Goal: Answer question/provide support

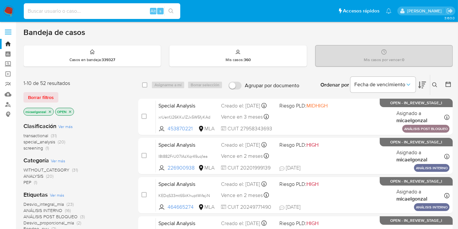
click at [82, 7] on input at bounding box center [102, 11] width 156 height 8
paste input "aq28E9HB2MDAZQSJ49aBIZJe"
type input "aq28E9HB2MDAZQSJ49aBIZJe"
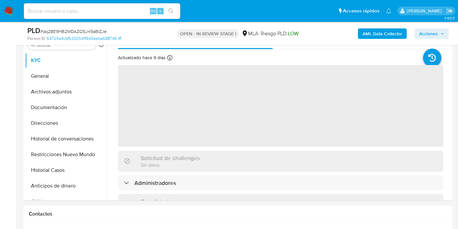
scroll to position [217, 0]
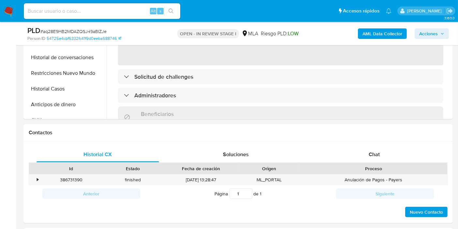
select select "10"
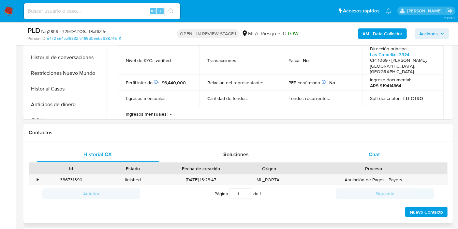
drag, startPoint x: 378, startPoint y: 159, endPoint x: 350, endPoint y: 124, distance: 44.5
click at [378, 159] on div "Chat" at bounding box center [374, 154] width 123 height 16
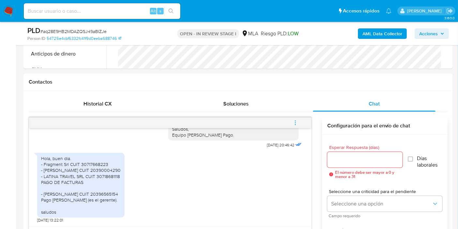
scroll to position [398, 0]
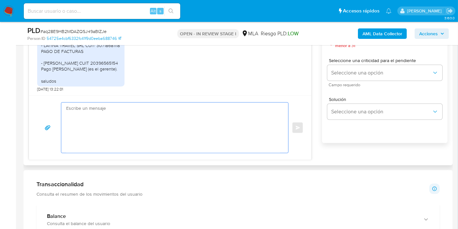
click at [150, 128] on textarea at bounding box center [173, 127] width 214 height 50
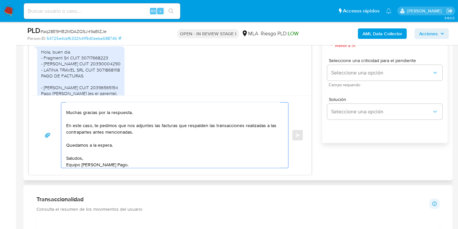
scroll to position [0, 0]
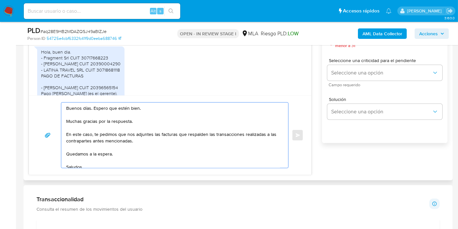
click at [155, 136] on textarea "Buenos días. Espero que estén bien. Muchas gracias por la respuesta. En este ca…" at bounding box center [173, 134] width 214 height 65
click at [165, 145] on textarea "Buenos días. Espero que estén bien. Muchas gracias por la respuesta. En este ca…" at bounding box center [173, 134] width 214 height 65
click at [225, 155] on textarea "Buenos días. Espero que estén bien. Muchas gracias por la respuesta. En este ca…" at bounding box center [173, 134] width 214 height 65
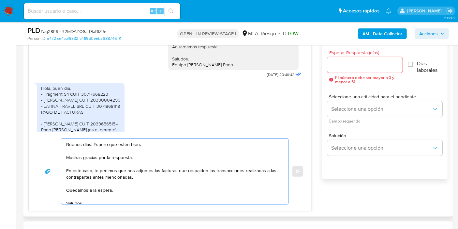
type textarea "Buenos días. Espero que estén bien. Muchas gracias por la respuesta. En este ca…"
click at [369, 66] on input "Esperar Respuesta (días)" at bounding box center [364, 65] width 75 height 8
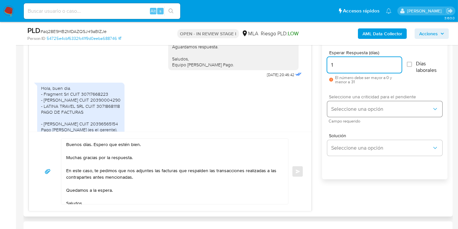
type input "1"
click at [358, 107] on span "Seleccione una opción" at bounding box center [381, 109] width 101 height 7
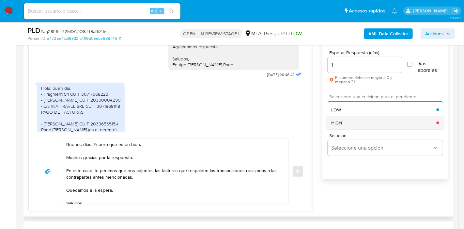
click at [352, 127] on div "HIGH" at bounding box center [383, 122] width 105 height 13
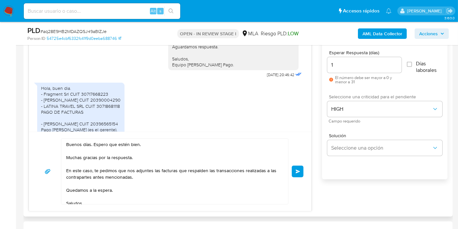
click at [299, 165] on button "Enviar" at bounding box center [298, 171] width 12 height 12
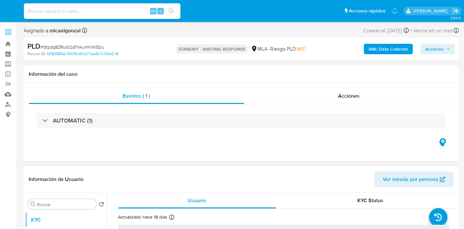
select select "10"
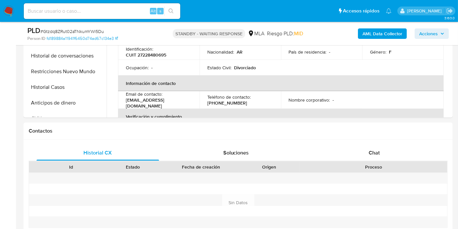
scroll to position [181, 0]
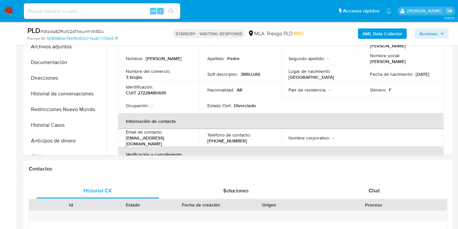
click at [89, 15] on div "Alt s" at bounding box center [102, 11] width 156 height 16
click at [97, 10] on input at bounding box center [102, 11] width 156 height 8
paste input "aq28E9HB2MDAZQSJ49aBIZJe"
type input "aq28E9HB2MDAZQSJ49aBIZJe"
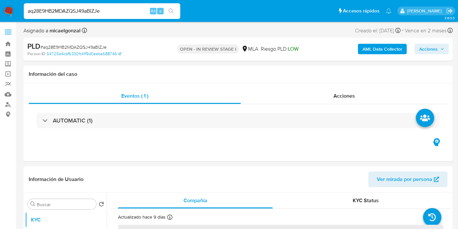
select select "10"
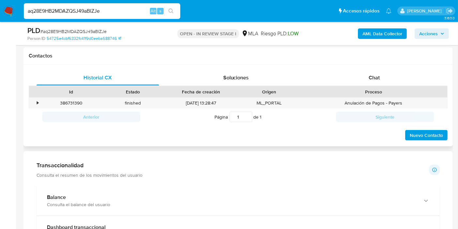
scroll to position [326, 0]
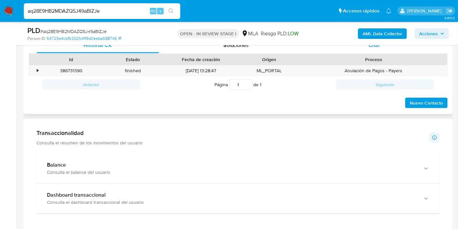
click at [379, 47] on span "Chat" at bounding box center [374, 44] width 11 height 7
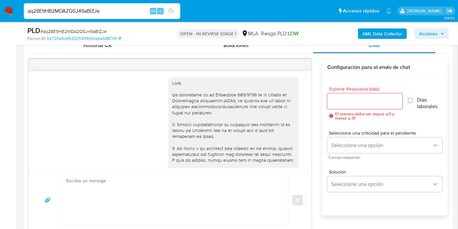
scroll to position [477, 0]
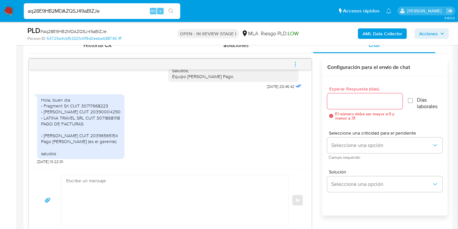
click at [75, 112] on div "Hola, buen dia. - Fragment Srl CUIT 30717668223 - Julian Messano CUIT 203900042…" at bounding box center [81, 126] width 80 height 59
click at [78, 124] on div "Hola, buen dia. - Fragment Srl CUIT 30717668223 - Julian Messano CUIT 203900042…" at bounding box center [81, 126] width 80 height 59
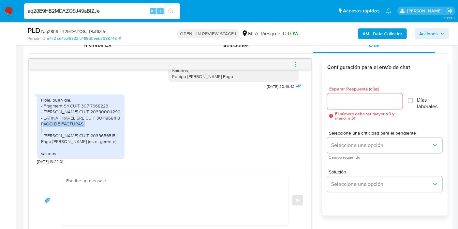
click at [78, 124] on div "Hola, buen dia. - Fragment Srl CUIT 30717668223 - Julian Messano CUIT 203900042…" at bounding box center [81, 126] width 80 height 59
click at [81, 114] on div "Hola, buen dia. - Fragment Srl CUIT 30717668223 - Julian Messano CUIT 203900042…" at bounding box center [81, 126] width 80 height 59
drag, startPoint x: 85, startPoint y: 125, endPoint x: 73, endPoint y: 110, distance: 19.1
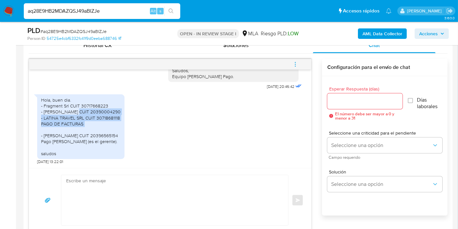
click at [73, 110] on div "Hola, buen dia. - Fragment Srl CUIT 30717668223 - Julian Messano CUIT 203900042…" at bounding box center [81, 126] width 80 height 59
click at [75, 103] on div "Hola, buen dia. - Fragment Srl CUIT 30717668223 - Julian Messano CUIT 203900042…" at bounding box center [81, 126] width 80 height 59
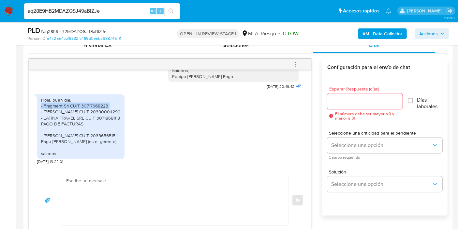
click at [75, 103] on div "Hola, buen dia. - Fragment Srl CUIT 30717668223 - Julian Messano CUIT 203900042…" at bounding box center [81, 126] width 80 height 59
drag, startPoint x: 81, startPoint y: 121, endPoint x: 81, endPoint y: 116, distance: 4.9
click at [81, 118] on div "Hola, buen dia. - Fragment Srl CUIT 30717668223 - Julian Messano CUIT 203900042…" at bounding box center [81, 126] width 80 height 59
click at [88, 108] on div "Hola, buen dia. - Fragment Srl CUIT 30717668223 - Julian Messano CUIT 203900042…" at bounding box center [81, 126] width 80 height 59
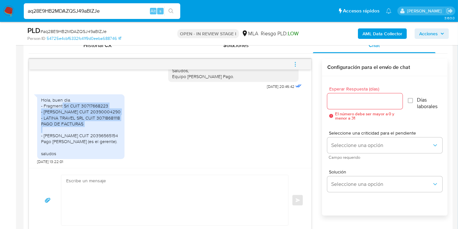
drag, startPoint x: 142, startPoint y: 131, endPoint x: 63, endPoint y: 104, distance: 84.2
click at [63, 104] on div "Hola, buen dia. - Fragment Srl CUIT 30717668223 - Julian Messano CUIT 203900042…" at bounding box center [81, 126] width 80 height 59
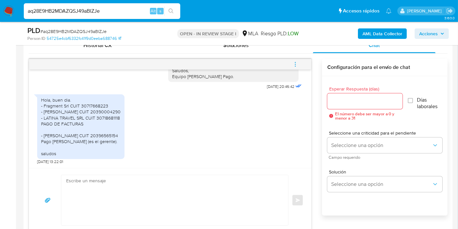
click at [93, 8] on input "aq28E9HB2MDAZQSJ49aBIZJe" at bounding box center [102, 11] width 156 height 8
paste input "q8I5zi5VroTOfWaFb30q3h1J"
type input "q8I5zi5VroTOfWaFb30q3h1J"
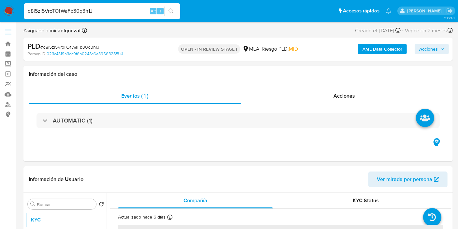
select select "10"
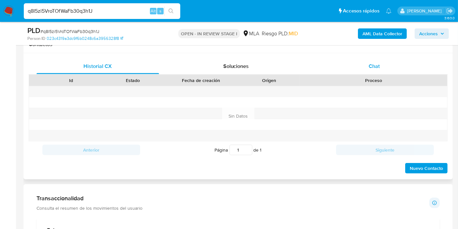
scroll to position [289, 0]
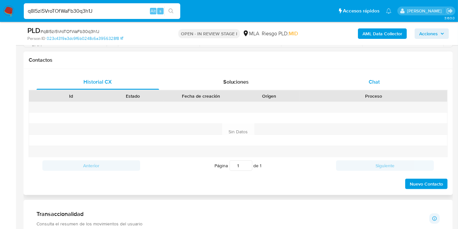
click at [380, 83] on div "Chat" at bounding box center [374, 82] width 123 height 16
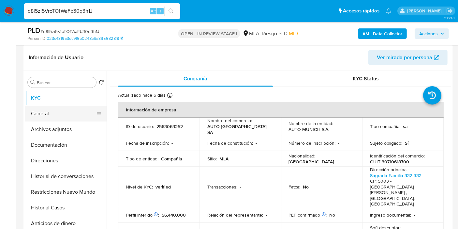
scroll to position [72, 0]
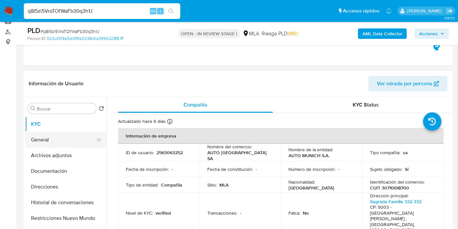
click at [38, 132] on button "General" at bounding box center [63, 140] width 76 height 16
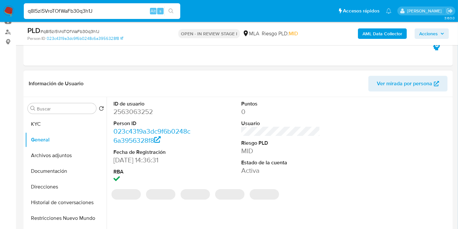
click at [148, 113] on dd "2563063252" at bounding box center [152, 111] width 79 height 9
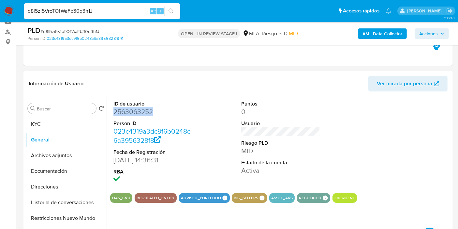
copy dd "2563063252"
click at [1, 15] on nav "Pausado Ver notificaciones q8I5zi5VroTOfWaFb30q3h1J Alt s Accesos rápidos Presi…" at bounding box center [229, 11] width 458 height 22
click at [5, 10] on img at bounding box center [8, 11] width 11 height 11
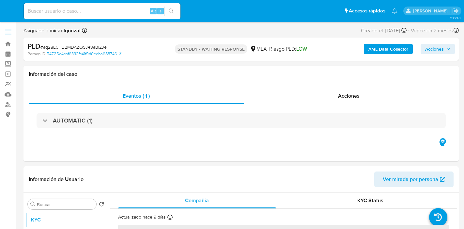
select select "10"
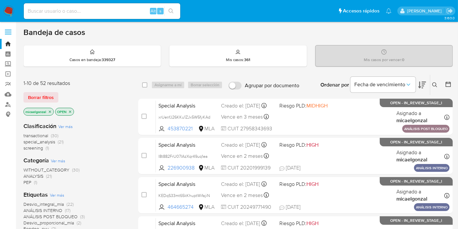
drag, startPoint x: 7, startPoint y: 11, endPoint x: 13, endPoint y: 0, distance: 12.4
click at [7, 11] on img at bounding box center [8, 11] width 11 height 11
click at [15, 14] on nav "Pausado Ver notificaciones Alt s Accesos rápidos Presiona las siguientes teclas…" at bounding box center [229, 11] width 458 height 22
click at [12, 12] on img at bounding box center [8, 11] width 11 height 11
